Goal: Transaction & Acquisition: Obtain resource

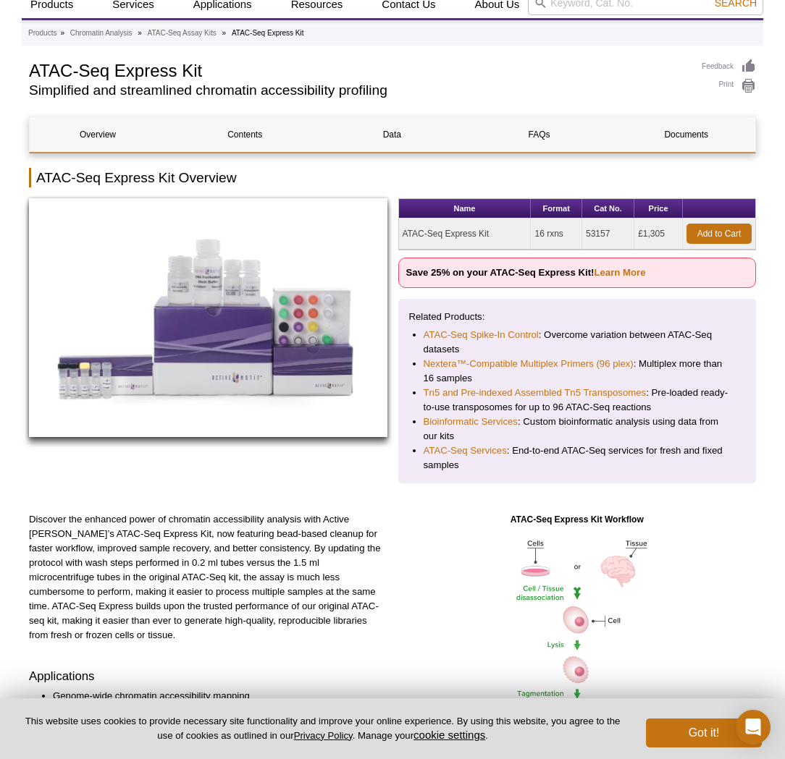
scroll to position [109, 0]
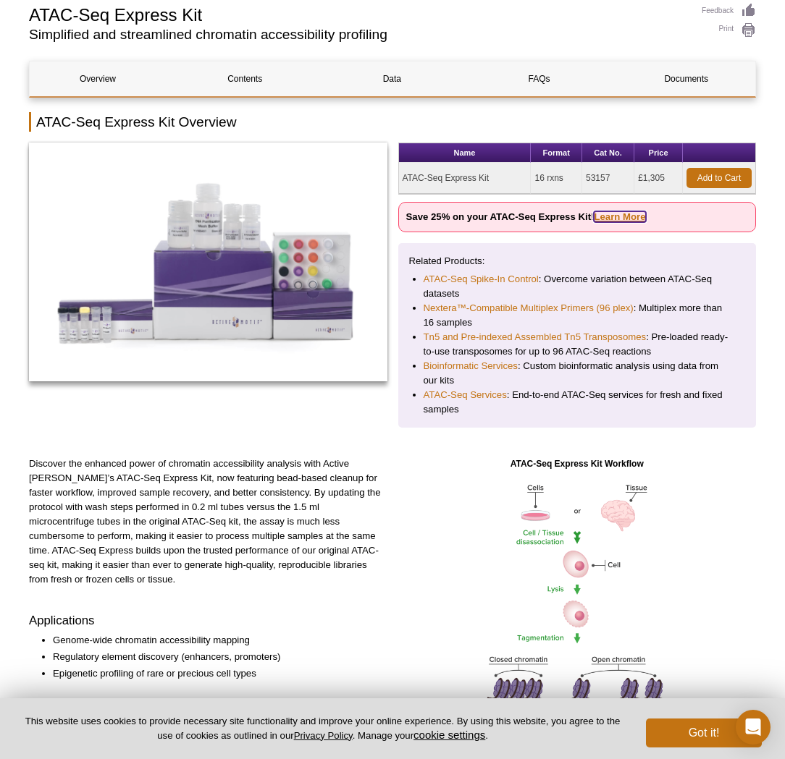
click at [626, 213] on link "Learn More" at bounding box center [619, 216] width 51 height 11
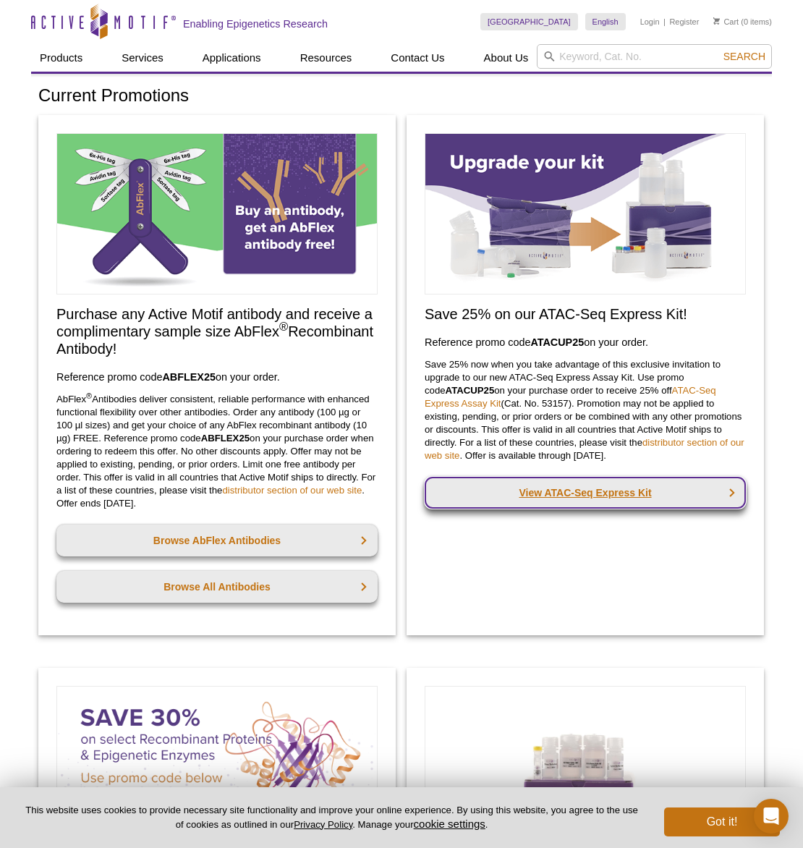
click at [584, 492] on link "View ATAC-Seq Express Kit" at bounding box center [585, 493] width 321 height 32
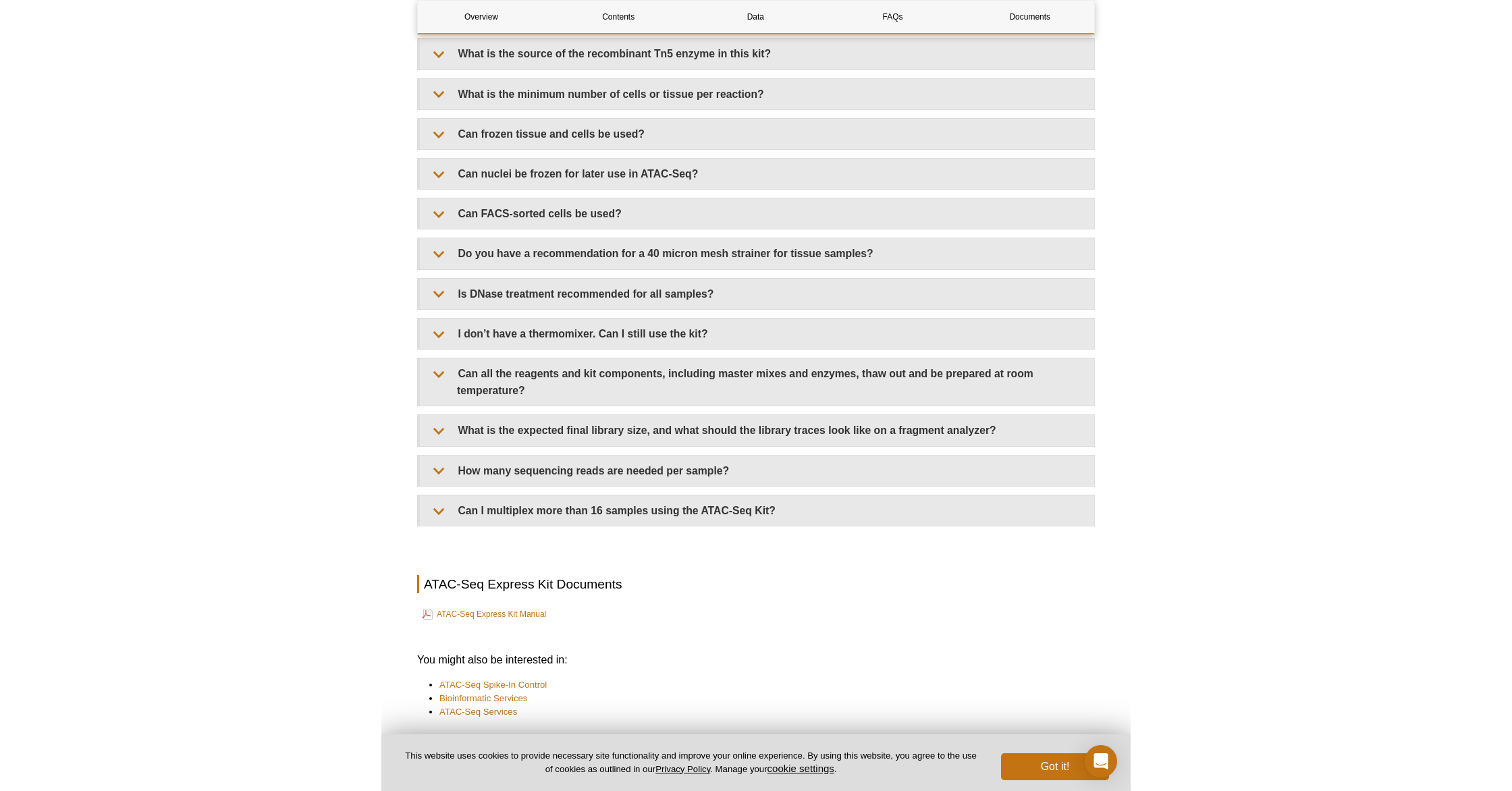
scroll to position [3017, 0]
